Goal: Task Accomplishment & Management: Use online tool/utility

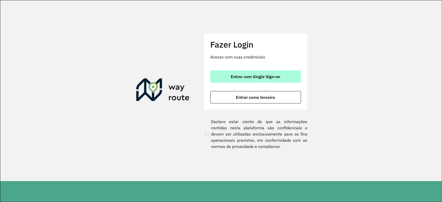
click at [261, 78] on span "Entrar com Single Sign-on" at bounding box center [255, 77] width 49 height 4
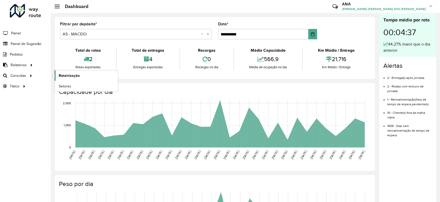
click at [71, 75] on span "Roteirização" at bounding box center [69, 75] width 21 height 5
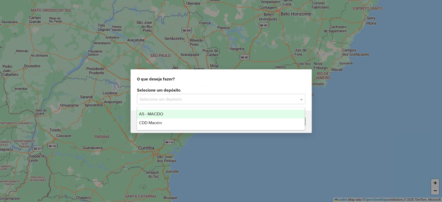
click at [169, 97] on input "text" at bounding box center [216, 99] width 153 height 6
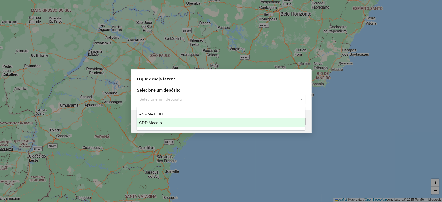
click at [167, 120] on div "CDD Maceio" at bounding box center [221, 123] width 168 height 9
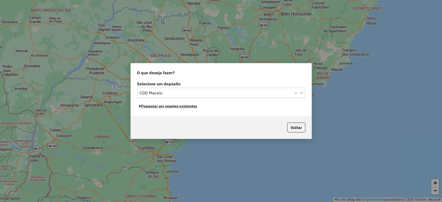
click at [162, 104] on button "Pesquisar por sessões existentes" at bounding box center [168, 106] width 62 height 8
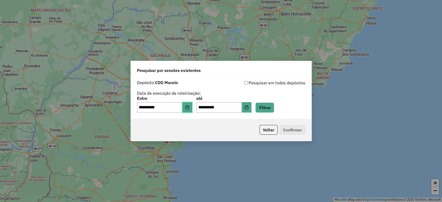
click at [192, 109] on button "Choose Date" at bounding box center [187, 107] width 10 height 10
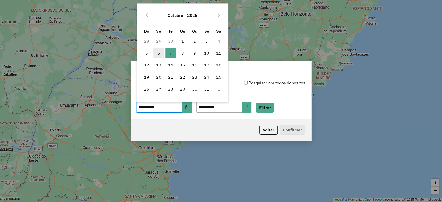
click at [155, 49] on span "6" at bounding box center [158, 53] width 10 height 10
type input "**********"
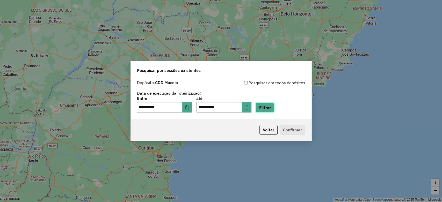
click at [274, 105] on button "Filtrar" at bounding box center [264, 108] width 18 height 10
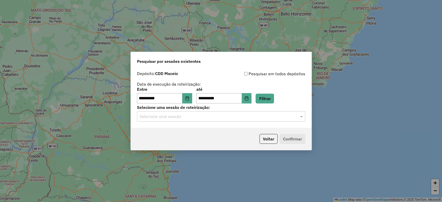
click at [171, 110] on label "Selecione uma sessão de roteirização:" at bounding box center [221, 107] width 168 height 6
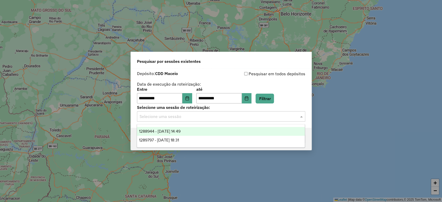
click at [170, 117] on input "text" at bounding box center [216, 117] width 153 height 6
click at [170, 131] on span "1288944 - 06/10/2025 14:49" at bounding box center [159, 131] width 41 height 4
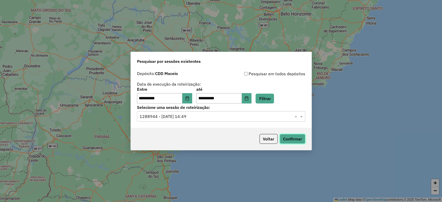
click at [288, 137] on button "Confirmar" at bounding box center [293, 139] width 26 height 10
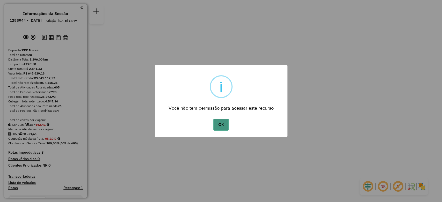
drag, startPoint x: 405, startPoint y: 13, endPoint x: 224, endPoint y: 126, distance: 212.4
click at [224, 126] on button "OK" at bounding box center [220, 125] width 15 height 12
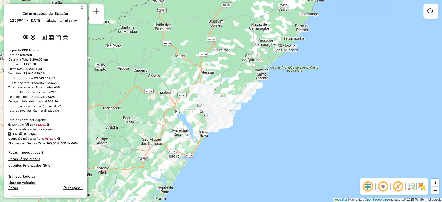
scroll to position [907, 0]
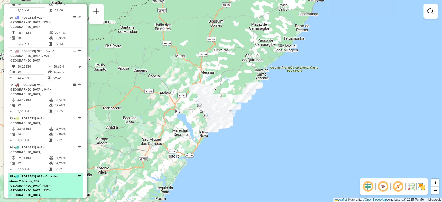
select select "**********"
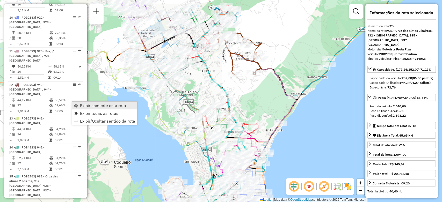
click at [78, 104] on link "Exibir somente esta rota" at bounding box center [104, 106] width 65 height 8
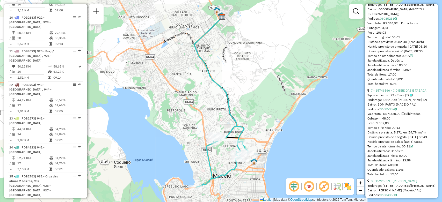
scroll to position [706, 0]
drag, startPoint x: 409, startPoint y: 155, endPoint x: 402, endPoint y: 154, distance: 7.0
click at [402, 149] on div "Tempo de atendimento: 00:11" at bounding box center [401, 146] width 68 height 5
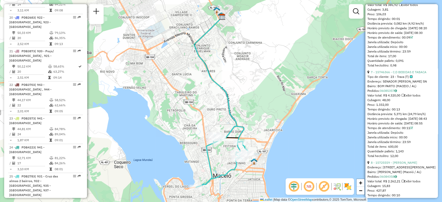
scroll to position [725, 0]
